Goal: Information Seeking & Learning: Learn about a topic

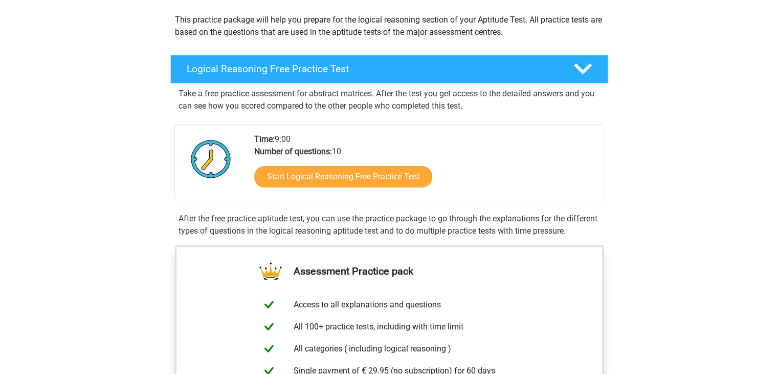
scroll to position [114, 0]
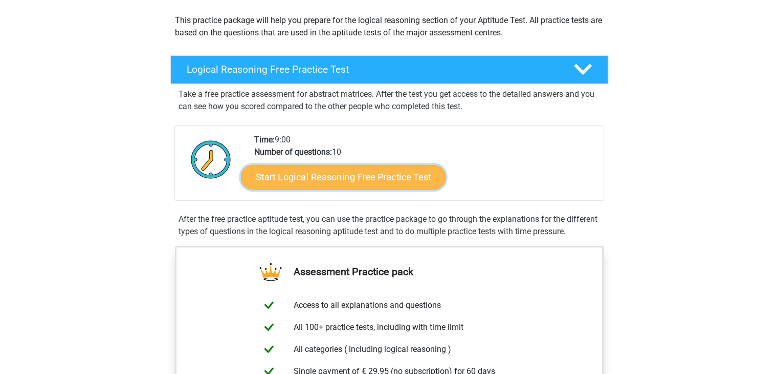
click at [296, 174] on link "Start Logical Reasoning Free Practice Test" at bounding box center [343, 176] width 205 height 25
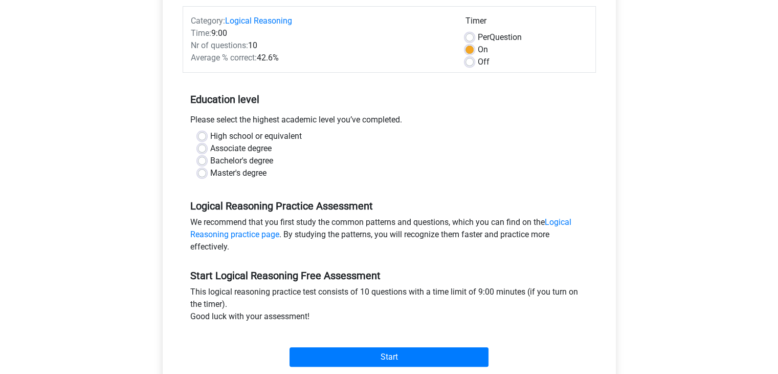
scroll to position [126, 0]
click at [195, 173] on div "High school or equivalent Associate degree Bachelor's degree Master's degree" at bounding box center [389, 154] width 398 height 49
click at [210, 174] on label "Master's degree" at bounding box center [238, 173] width 56 height 12
click at [199, 174] on input "Master's degree" at bounding box center [202, 172] width 8 height 10
radio input "true"
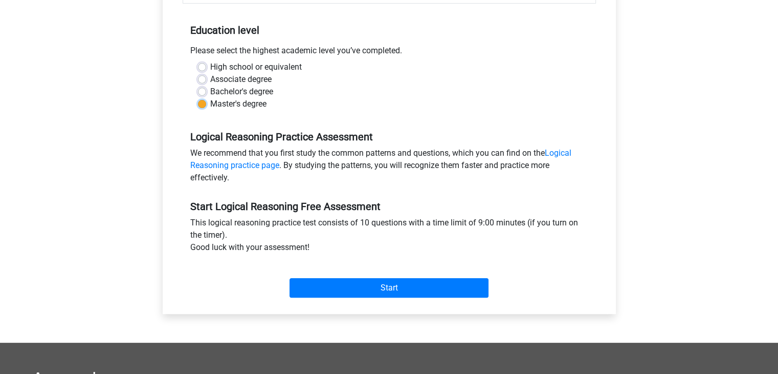
scroll to position [196, 0]
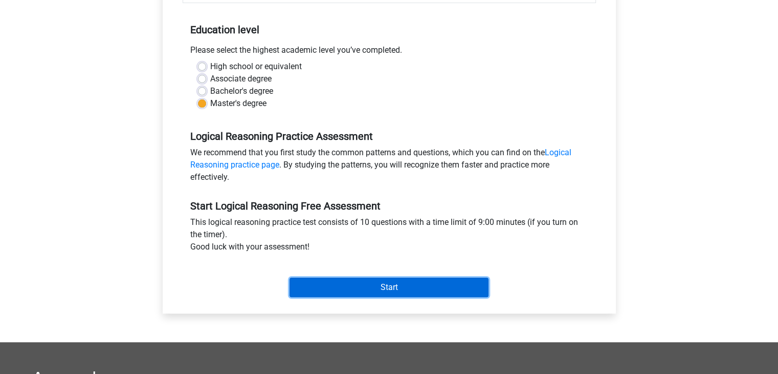
click at [309, 294] on input "Start" at bounding box center [389, 286] width 199 height 19
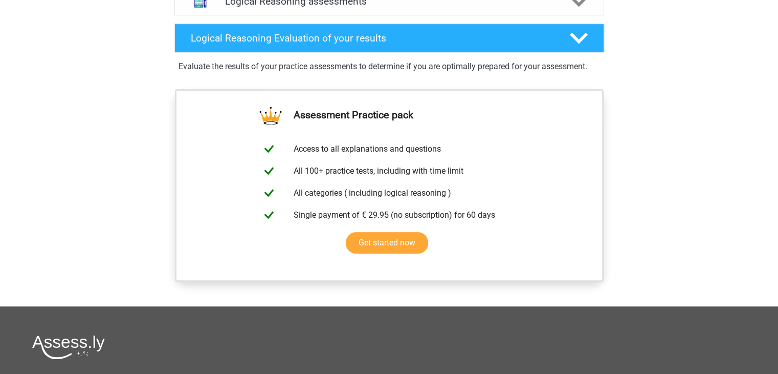
scroll to position [489, 0]
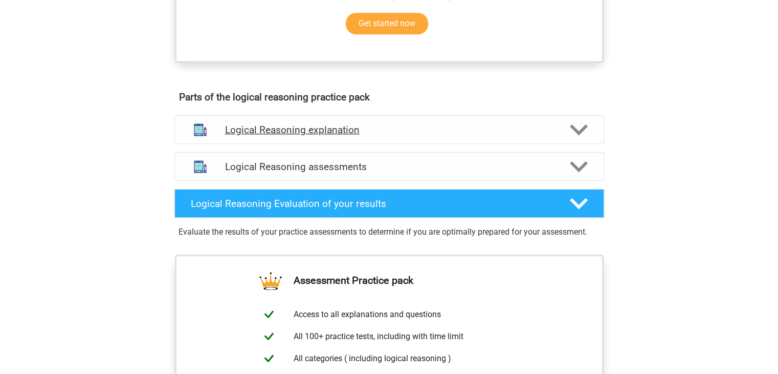
click at [246, 131] on div "Logical Reasoning explanation" at bounding box center [389, 129] width 430 height 29
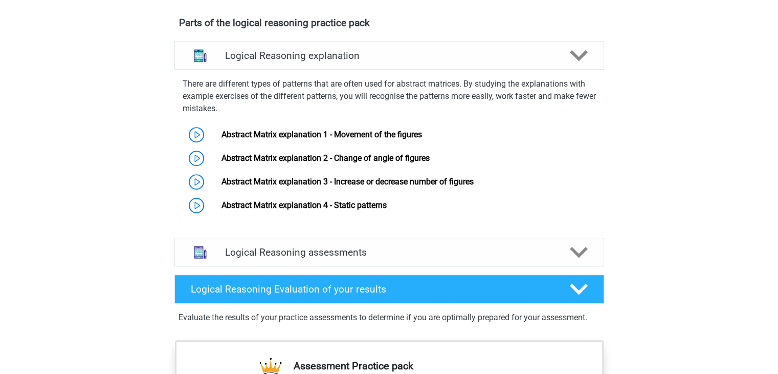
scroll to position [598, 0]
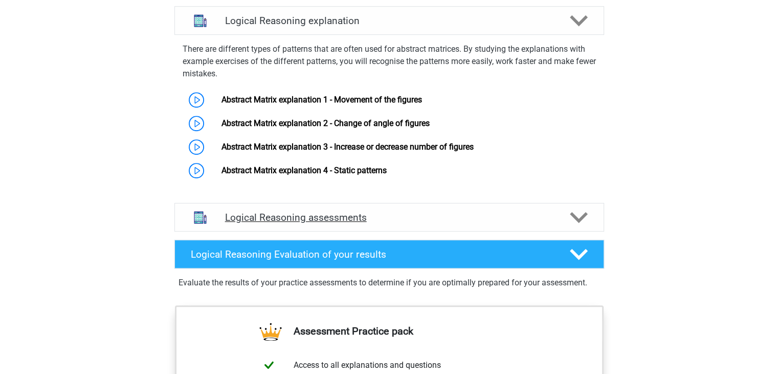
click at [389, 223] on h4 "Logical Reasoning assessments" at bounding box center [389, 217] width 328 height 12
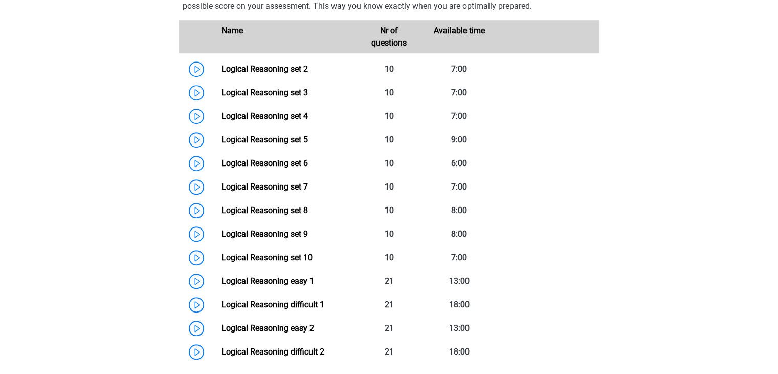
scroll to position [847, 0]
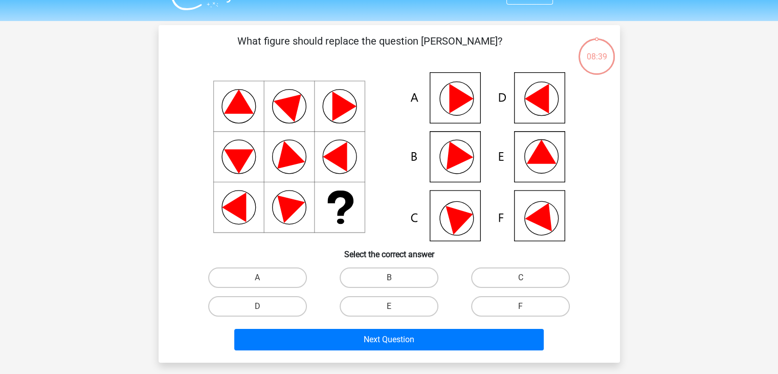
scroll to position [25, 0]
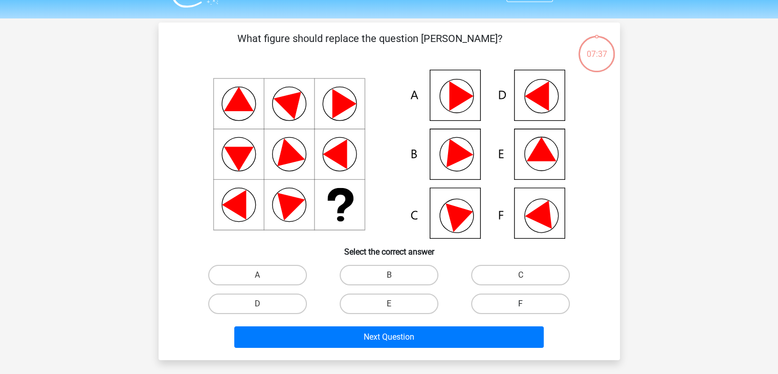
click at [503, 305] on label "F" at bounding box center [520, 303] width 99 height 20
click at [521, 305] on input "F" at bounding box center [524, 306] width 7 height 7
radio input "true"
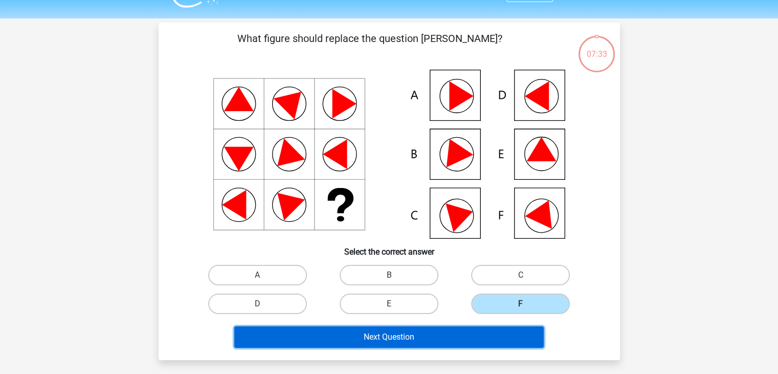
click at [421, 338] on button "Next Question" at bounding box center [389, 336] width 310 height 21
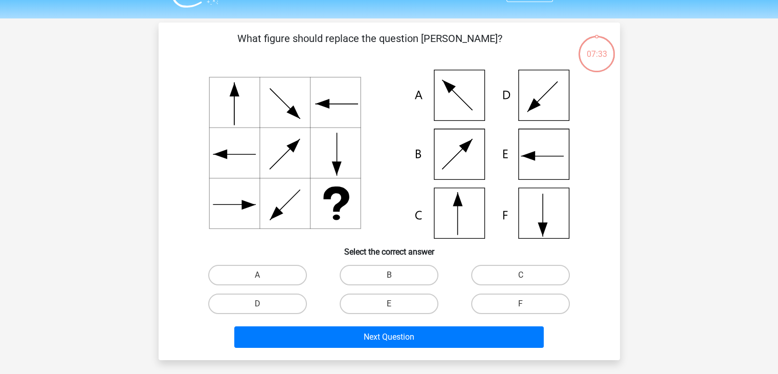
scroll to position [47, 0]
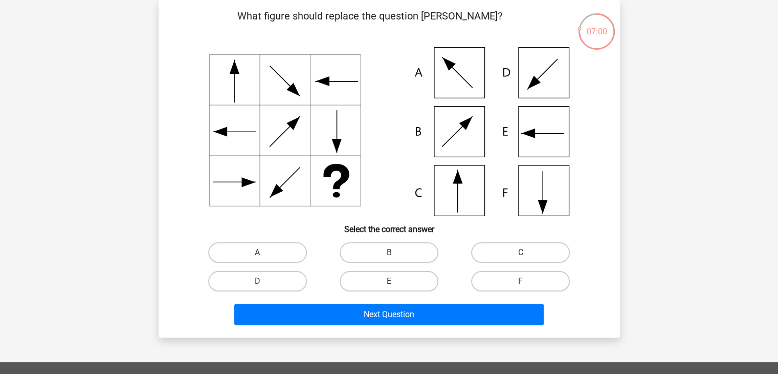
click at [491, 254] on label "C" at bounding box center [520, 252] width 99 height 20
click at [521, 254] on input "C" at bounding box center [524, 255] width 7 height 7
radio input "true"
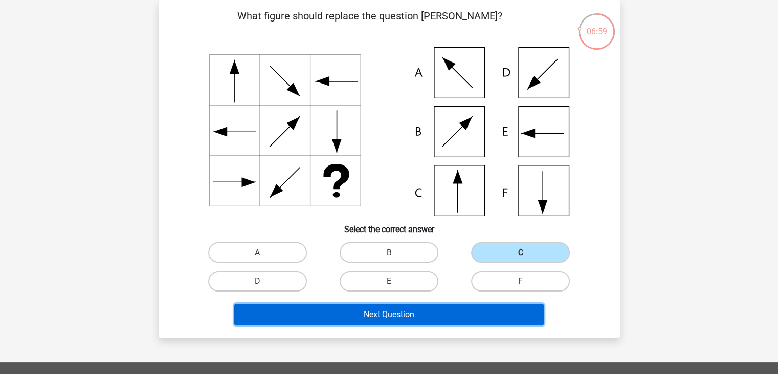
click at [434, 313] on button "Next Question" at bounding box center [389, 313] width 310 height 21
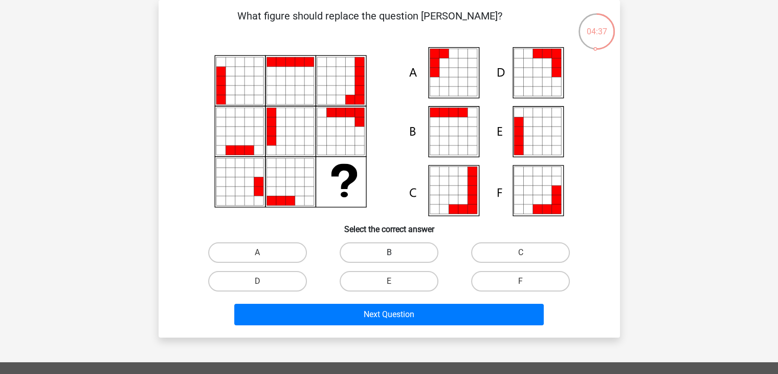
click at [386, 259] on label "B" at bounding box center [389, 252] width 99 height 20
click at [389, 259] on input "B" at bounding box center [392, 255] width 7 height 7
radio input "true"
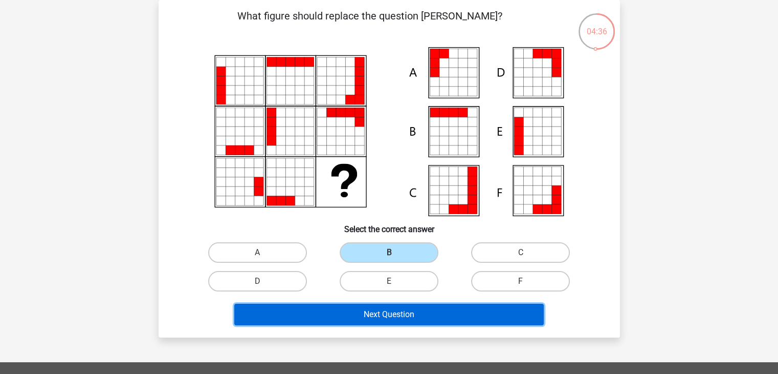
click at [359, 307] on button "Next Question" at bounding box center [389, 313] width 310 height 21
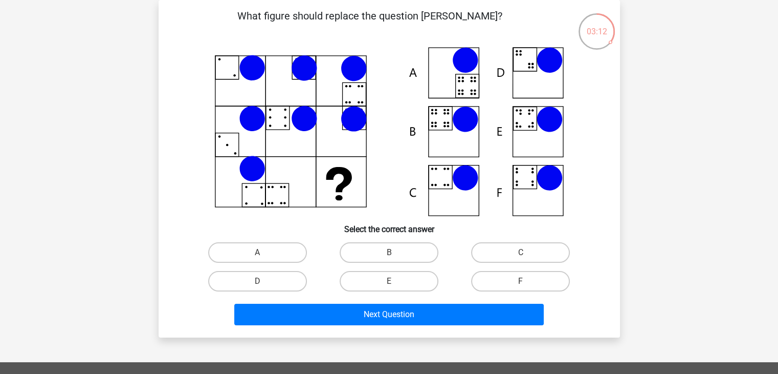
click at [316, 187] on icon at bounding box center [341, 182] width 50 height 50
click at [282, 251] on label "A" at bounding box center [257, 252] width 99 height 20
click at [264, 252] on input "A" at bounding box center [260, 255] width 7 height 7
radio input "true"
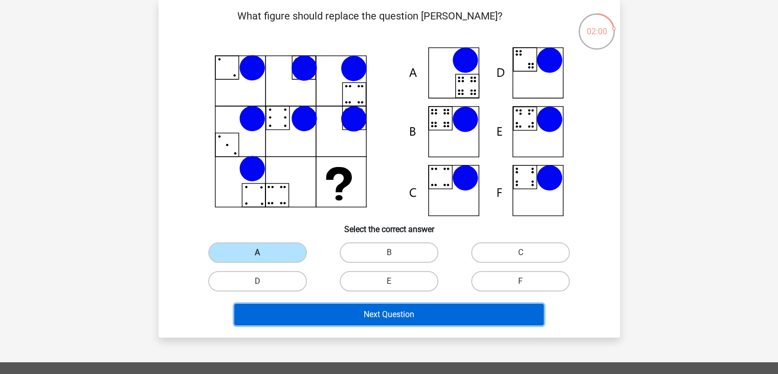
click at [308, 309] on button "Next Question" at bounding box center [389, 313] width 310 height 21
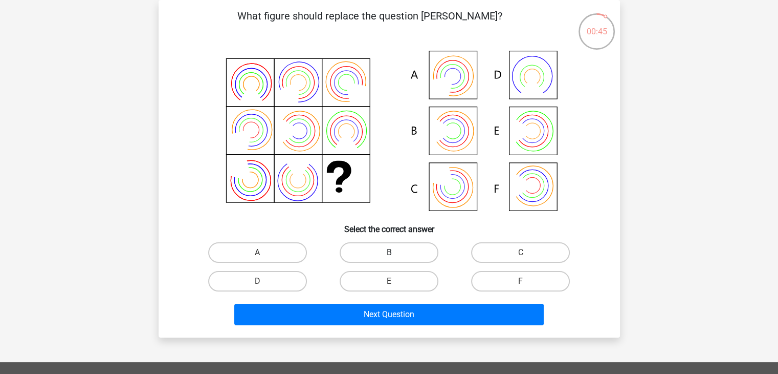
click at [368, 258] on label "B" at bounding box center [389, 252] width 99 height 20
click at [389, 258] on input "B" at bounding box center [392, 255] width 7 height 7
radio input "true"
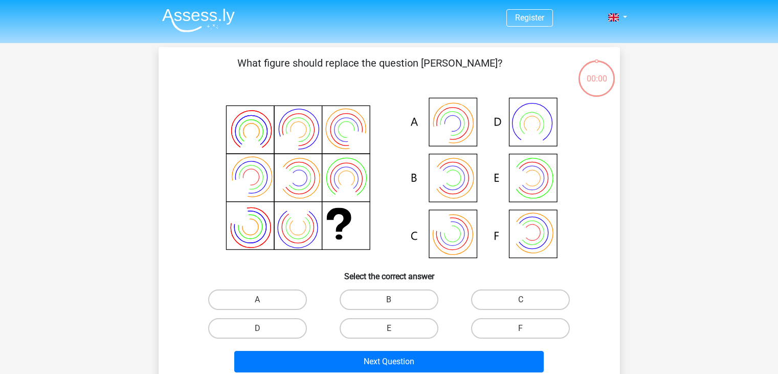
scroll to position [47, 0]
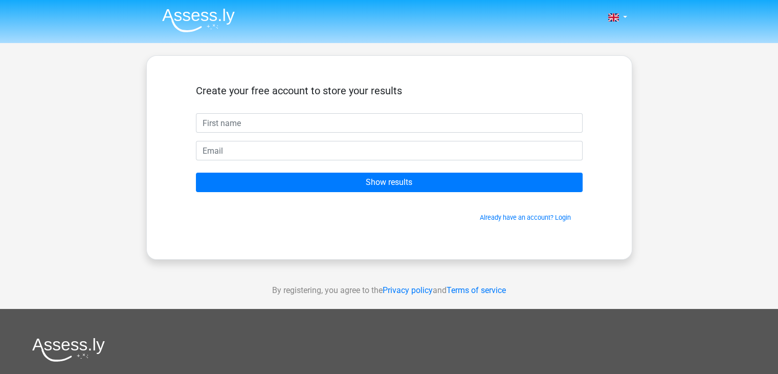
click at [193, 11] on img at bounding box center [198, 20] width 73 height 24
